Goal: Check status: Check status

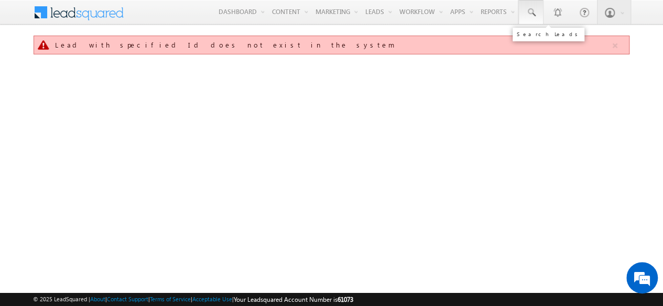
drag, startPoint x: 0, startPoint y: 0, endPoint x: 525, endPoint y: 16, distance: 525.2
click at [525, 16] on link at bounding box center [530, 12] width 25 height 24
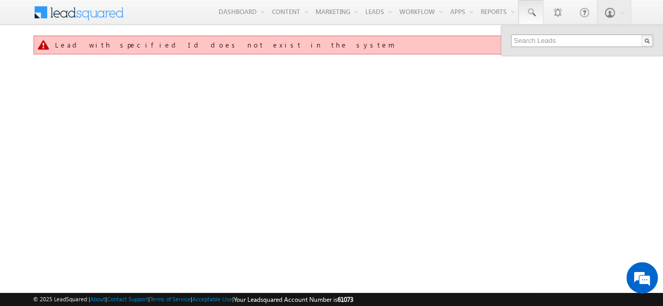
click at [523, 43] on div at bounding box center [582, 41] width 162 height 30
click at [523, 43] on input "text" at bounding box center [582, 41] width 142 height 13
click at [532, 46] on input "text" at bounding box center [582, 41] width 142 height 13
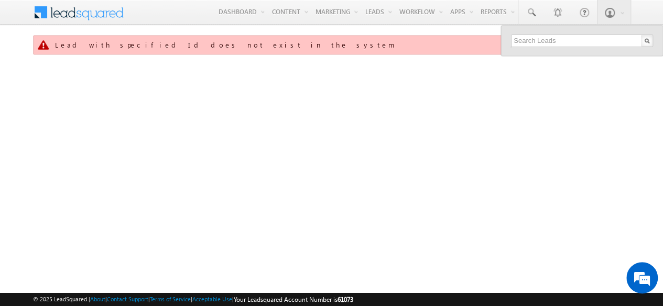
click at [337, 55] on td "Lead with specified Id does not exist in the system" at bounding box center [331, 49] width 597 height 29
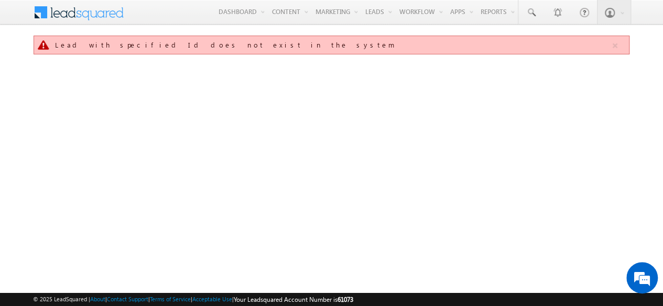
click at [167, 49] on div "Lead with specified Id does not exist in the system" at bounding box center [332, 44] width 555 height 9
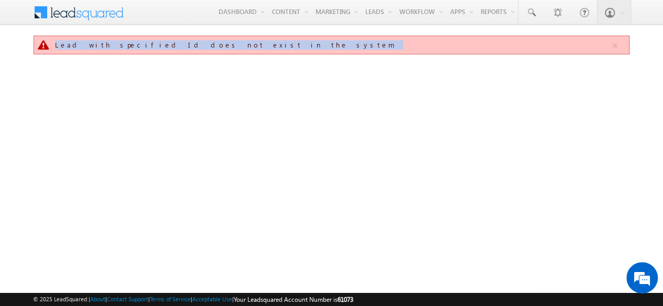
click at [167, 49] on div "Lead with specified Id does not exist in the system" at bounding box center [332, 44] width 555 height 9
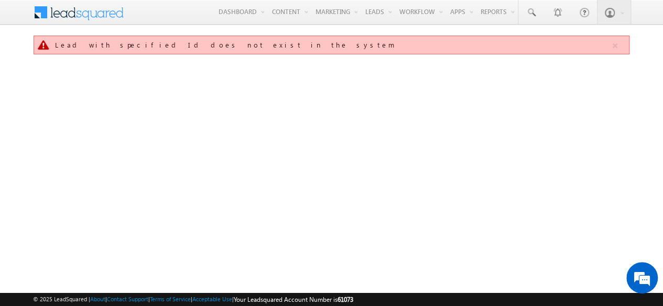
click at [322, 72] on div "Lead with specified Id does not exist in the system" at bounding box center [331, 166] width 597 height 262
click at [530, 10] on span at bounding box center [530, 12] width 10 height 10
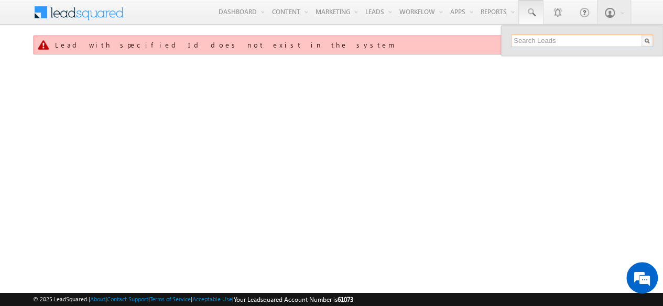
click at [544, 38] on input "text" at bounding box center [582, 41] width 142 height 13
